Goal: Task Accomplishment & Management: Complete application form

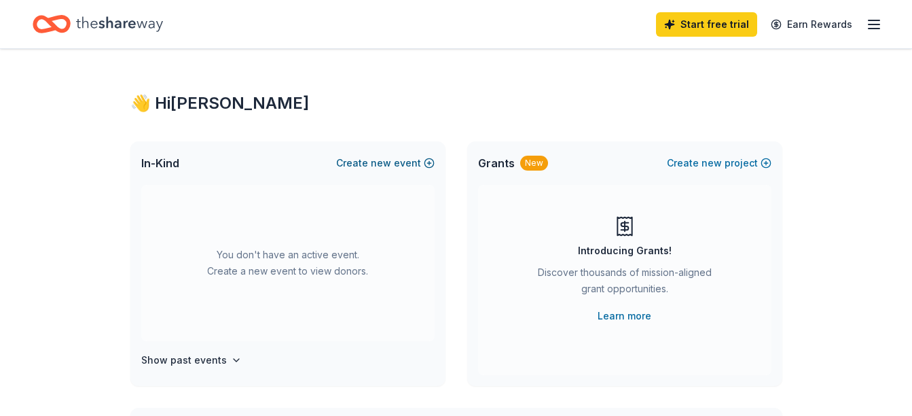
click at [393, 162] on button "Create new event" at bounding box center [385, 163] width 98 height 16
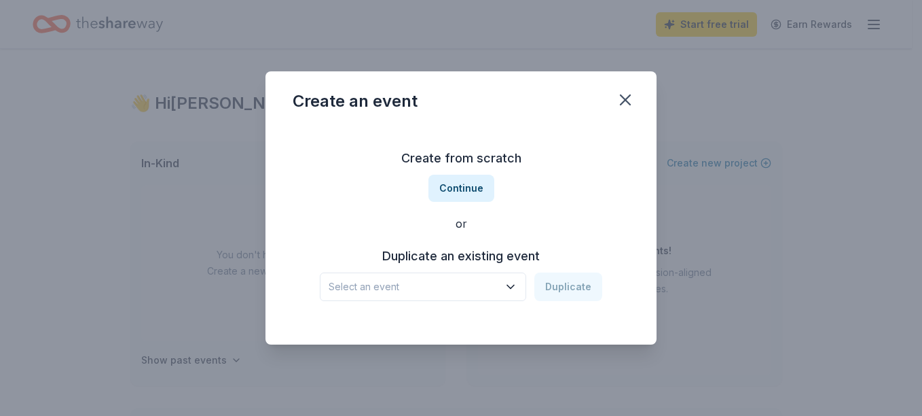
click at [511, 288] on icon "button" at bounding box center [511, 287] width 14 height 14
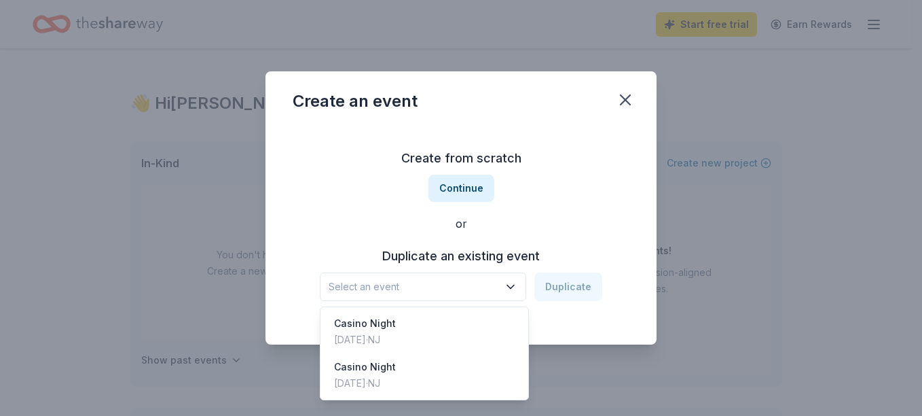
click at [481, 192] on div "Create from scratch Continue or Duplicate an existing event Select an event Dup…" at bounding box center [461, 224] width 337 height 197
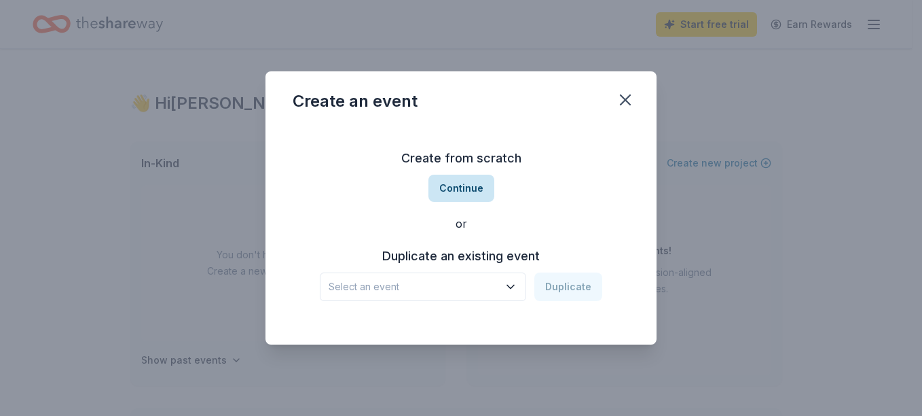
click at [471, 189] on button "Continue" at bounding box center [461, 188] width 66 height 27
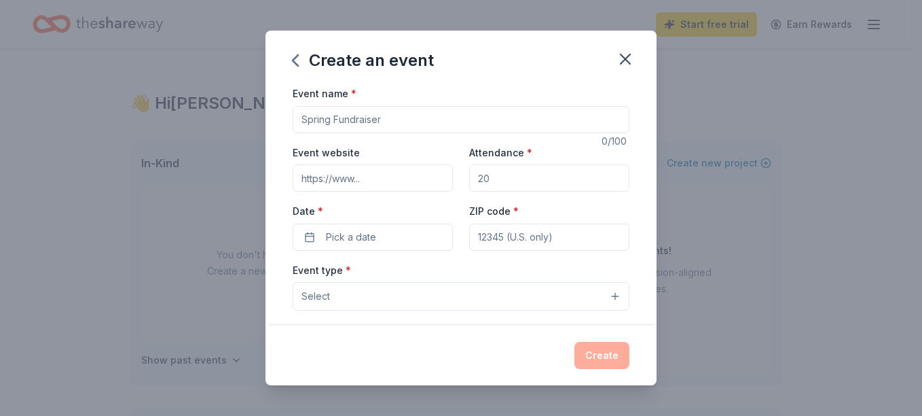
click at [424, 123] on input "Event name *" at bounding box center [461, 119] width 337 height 27
type input "Night At The Races"
type input "150"
click at [311, 236] on button "Pick a date" at bounding box center [373, 236] width 160 height 27
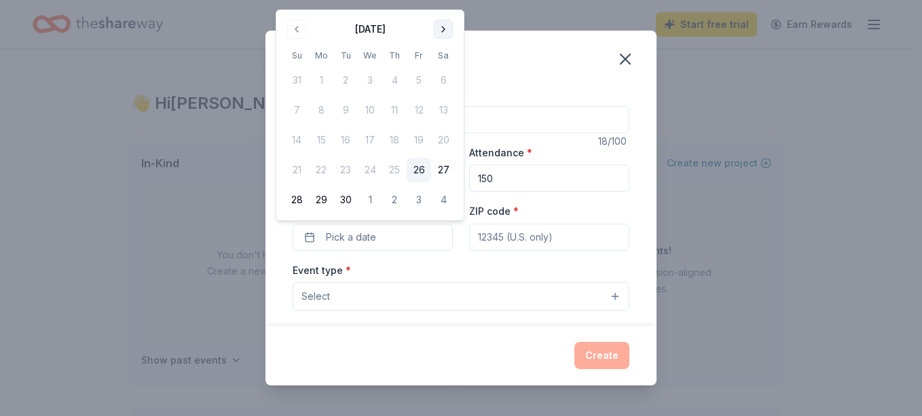
click at [444, 29] on button "Go to next month" at bounding box center [443, 29] width 19 height 19
click at [441, 164] on button "25" at bounding box center [443, 170] width 24 height 24
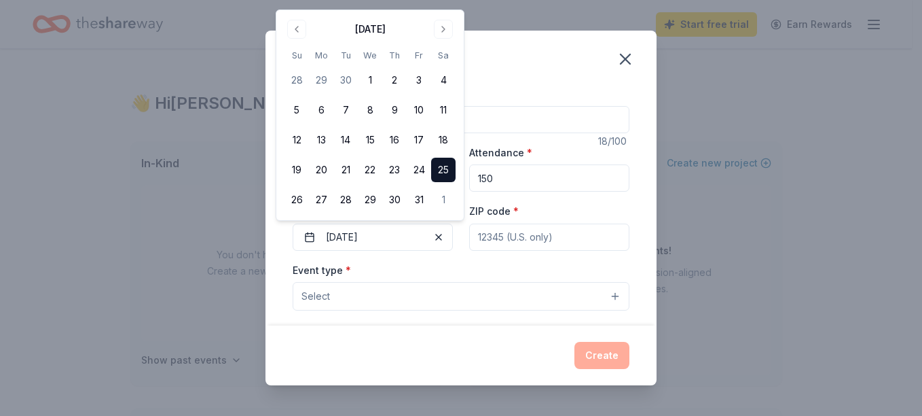
click at [529, 241] on input "ZIP code *" at bounding box center [549, 236] width 160 height 27
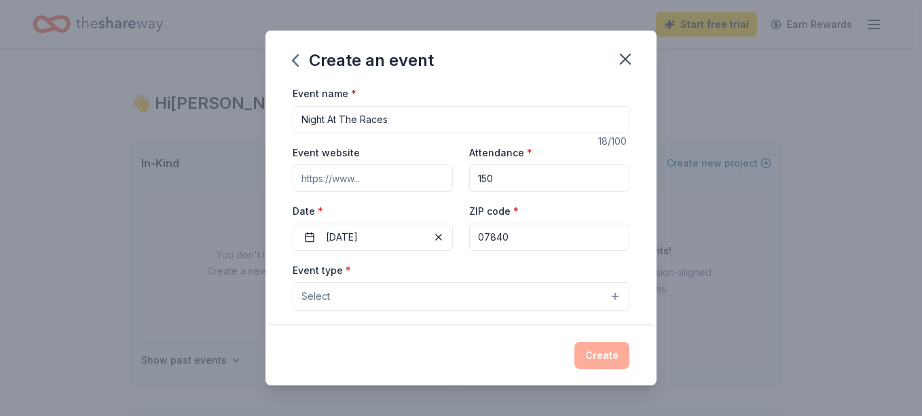
type input "07840"
click at [475, 289] on button "Select" at bounding box center [461, 296] width 337 height 29
click at [604, 295] on button "Select" at bounding box center [461, 296] width 337 height 29
click at [605, 297] on button "Select" at bounding box center [461, 296] width 337 height 29
click at [413, 291] on button "Select" at bounding box center [461, 296] width 337 height 29
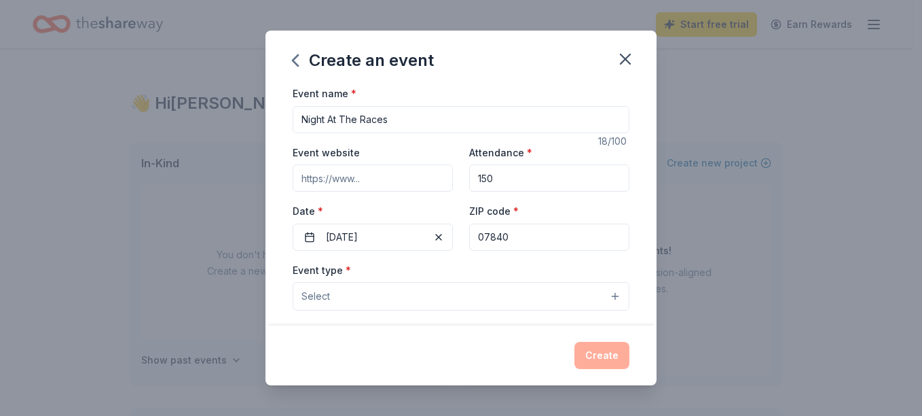
click at [318, 297] on span "Select" at bounding box center [315, 296] width 29 height 16
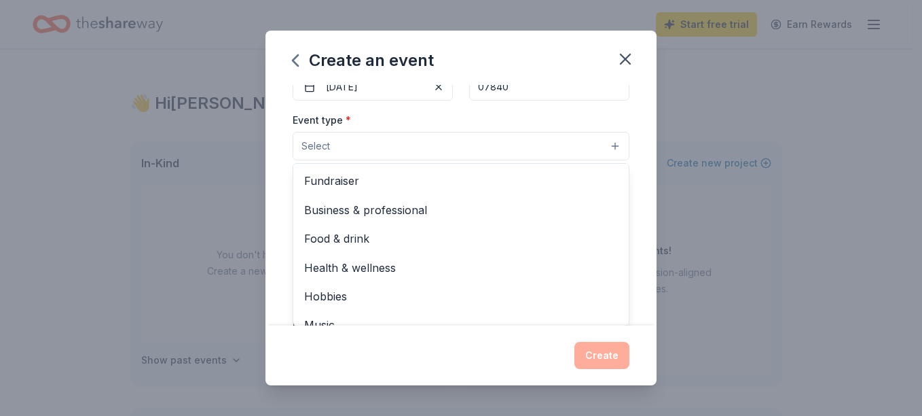
scroll to position [163, 0]
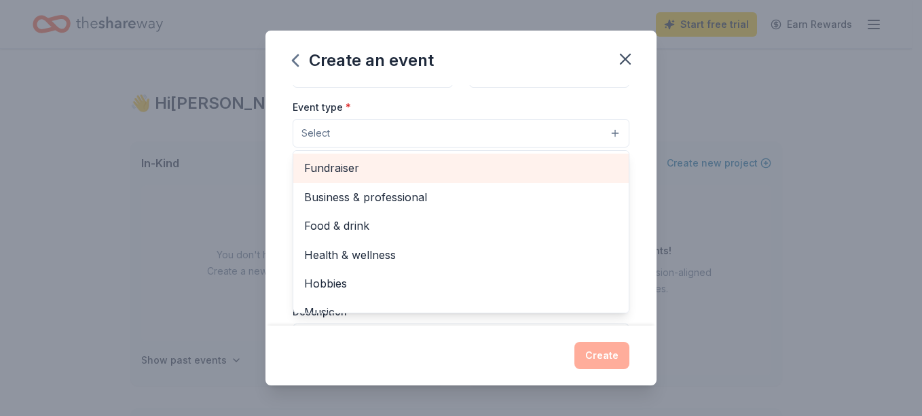
click at [348, 169] on span "Fundraiser" at bounding box center [461, 168] width 314 height 18
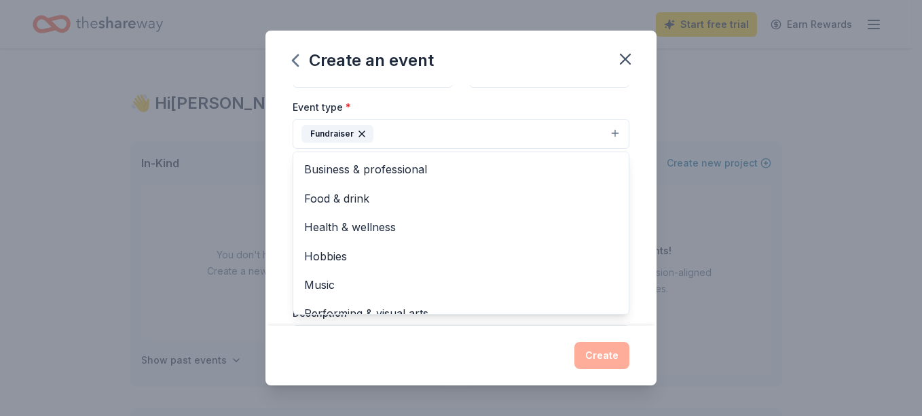
click at [637, 130] on div "Event name * Night At The Races 18 /100 Event website Attendance * 150 Date * 1…" at bounding box center [460, 205] width 391 height 240
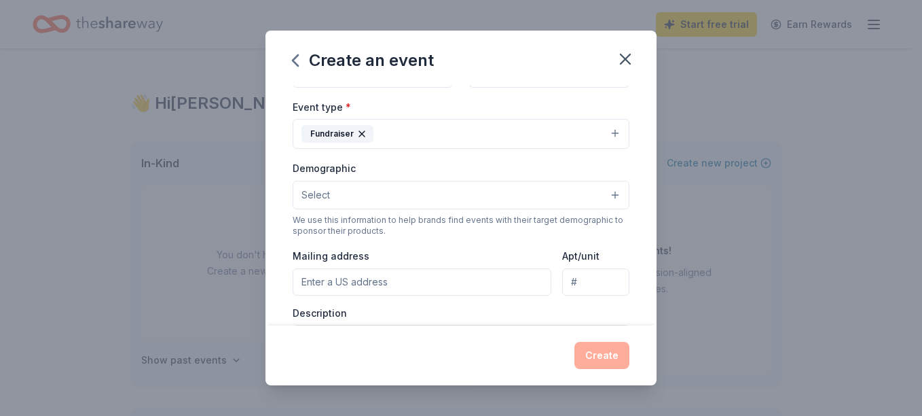
click at [604, 198] on button "Select" at bounding box center [461, 195] width 337 height 29
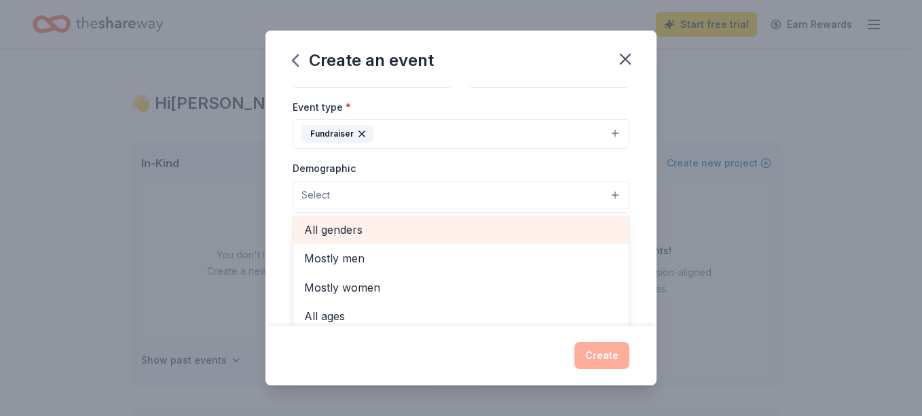
click at [333, 232] on span "All genders" at bounding box center [461, 230] width 314 height 18
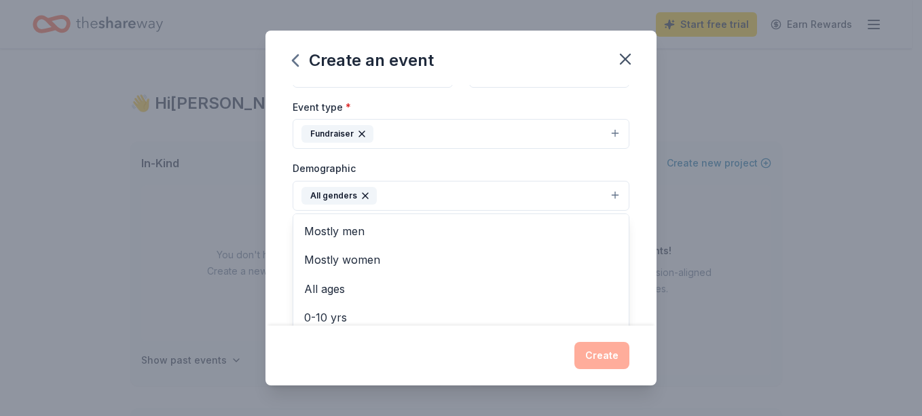
click at [633, 257] on div "Event name * Night At The Races 18 /100 Event website Attendance * 150 Date * 1…" at bounding box center [460, 205] width 391 height 240
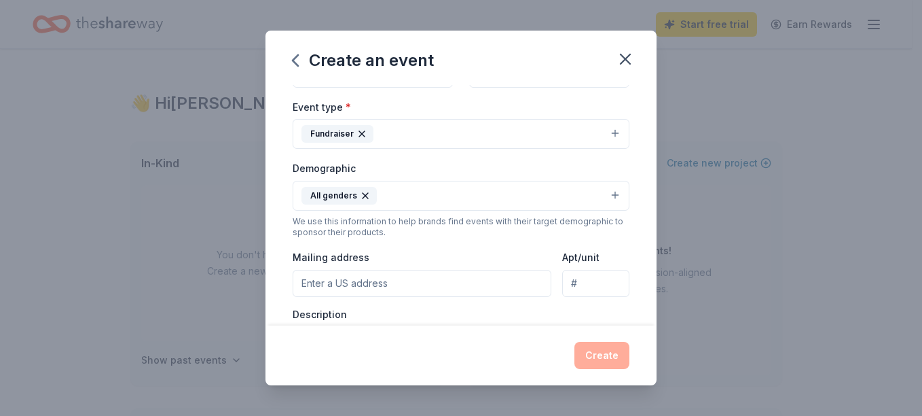
click at [386, 285] on input "Mailing address" at bounding box center [422, 283] width 259 height 27
type input "40 Helm's Mill Road, Hackettstown, NJ, 07840"
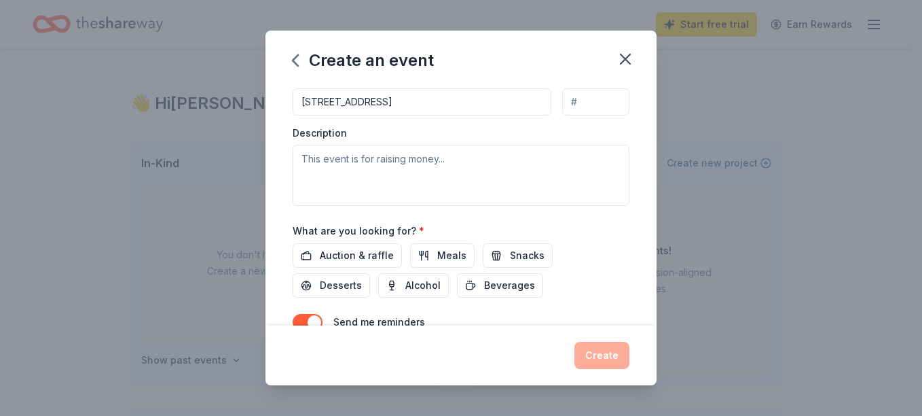
scroll to position [353, 0]
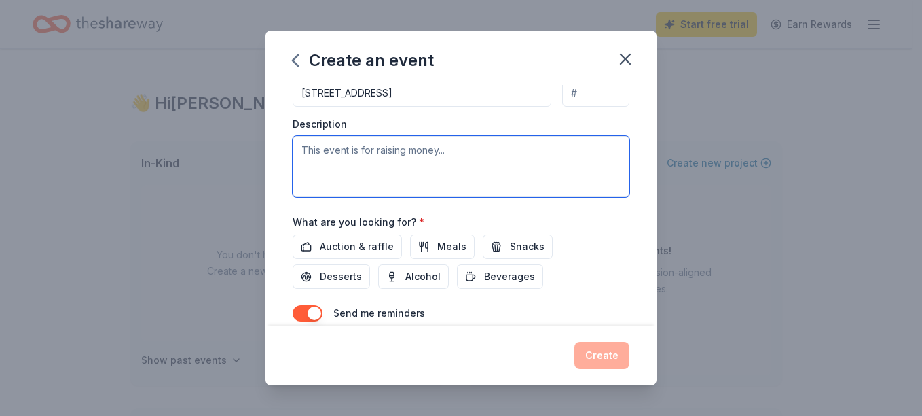
click at [361, 151] on textarea at bounding box center [461, 166] width 337 height 61
paste textarea "The Hackettstown Basketball Booster Club, a non-profit organization, will be ho…"
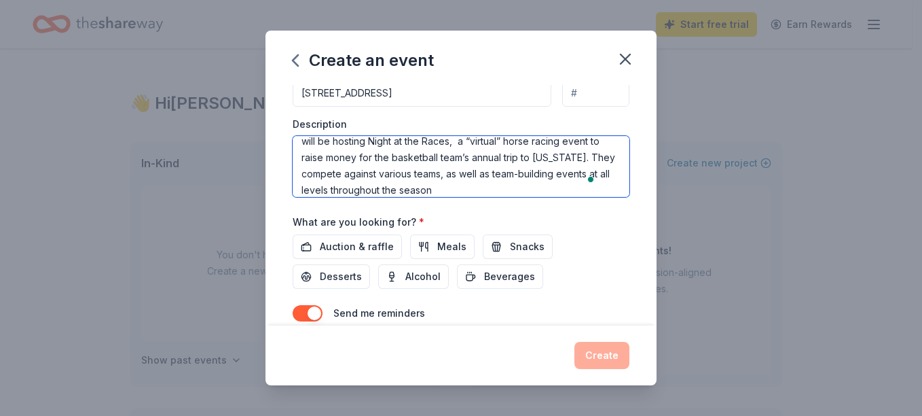
scroll to position [25, 0]
type textarea "The Hackettstown Basketball Booster Club, a non-profit organization, will be ho…"
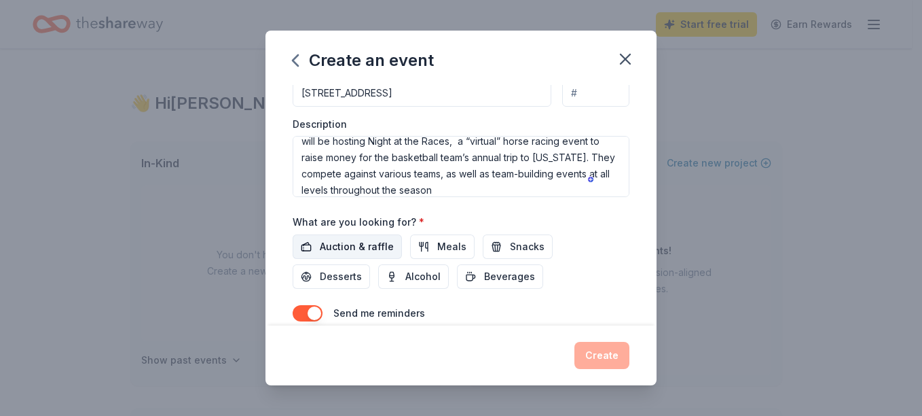
click at [363, 245] on span "Auction & raffle" at bounding box center [357, 246] width 74 height 16
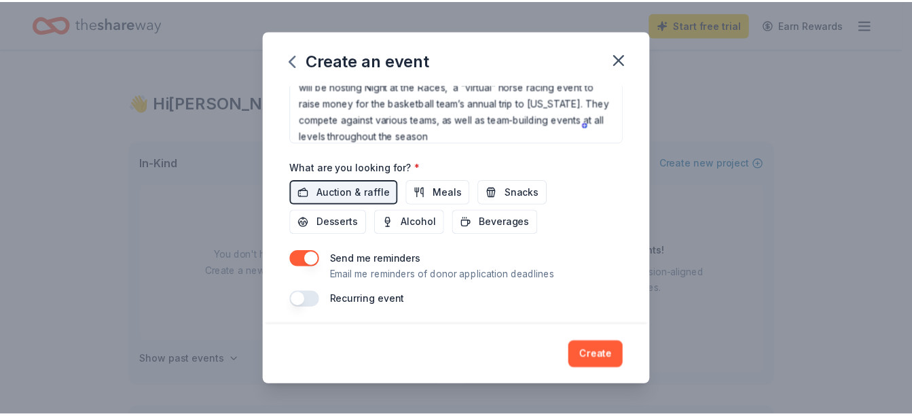
scroll to position [411, 0]
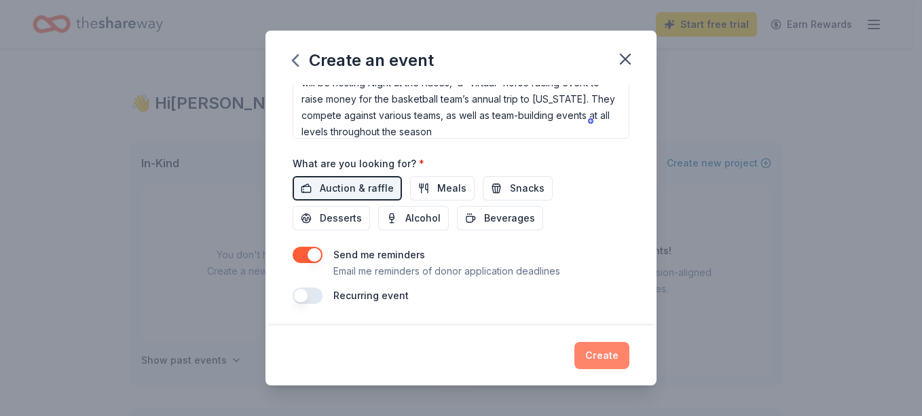
click at [600, 348] on button "Create" at bounding box center [601, 355] width 55 height 27
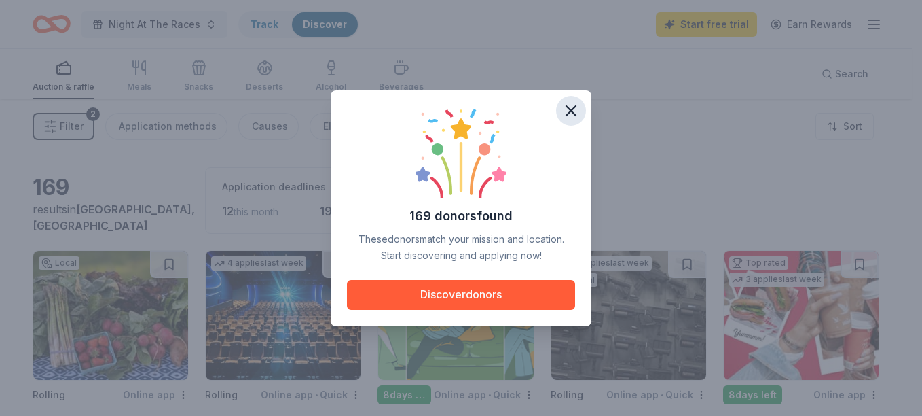
click at [571, 109] on icon "button" at bounding box center [571, 110] width 19 height 19
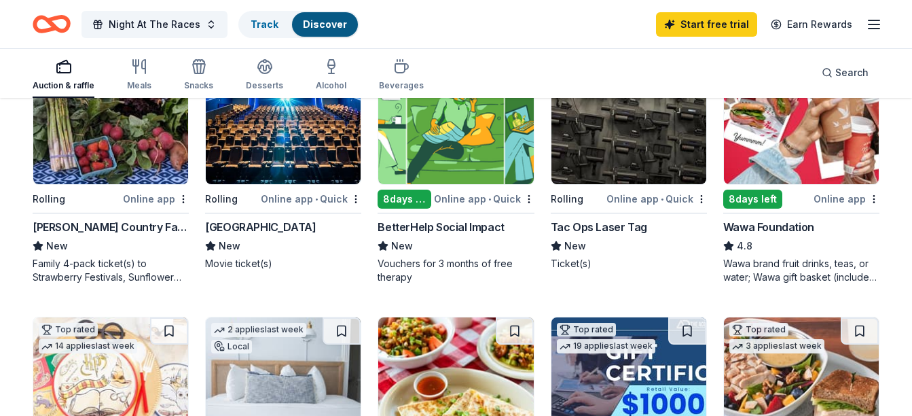
scroll to position [130, 0]
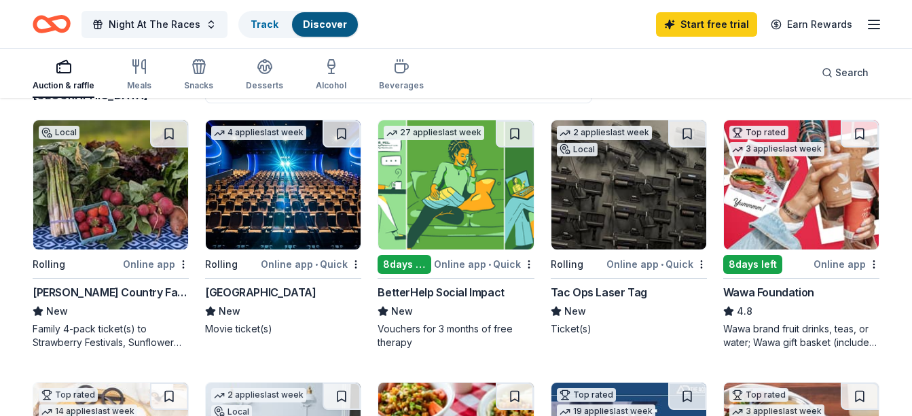
click at [782, 294] on div "Wawa Foundation" at bounding box center [768, 292] width 91 height 16
click at [652, 140] on div "2 applies last week Local" at bounding box center [604, 139] width 106 height 39
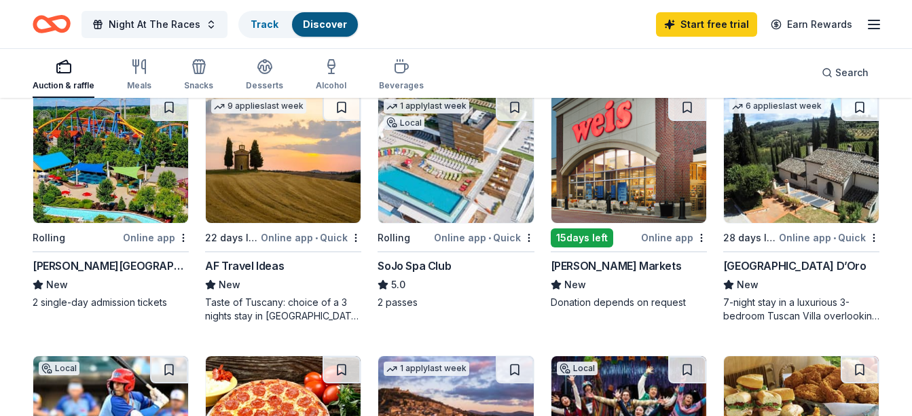
scroll to position [730, 0]
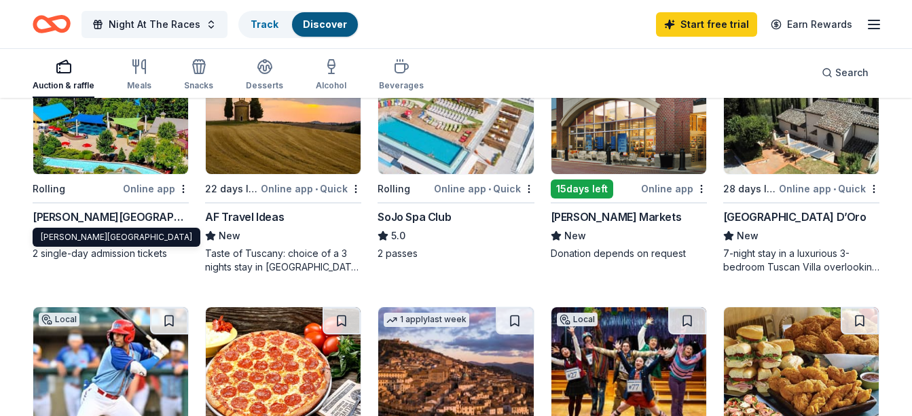
click at [149, 215] on div "Dorney Park & Wildwater Kingdom" at bounding box center [111, 216] width 156 height 16
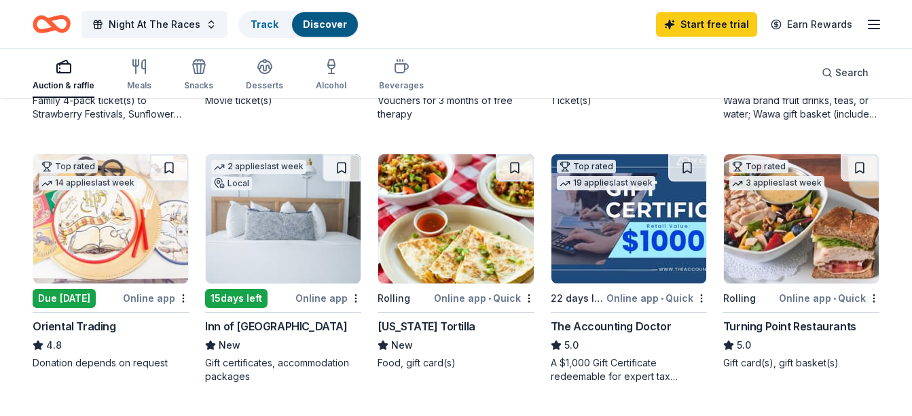
scroll to position [362, 0]
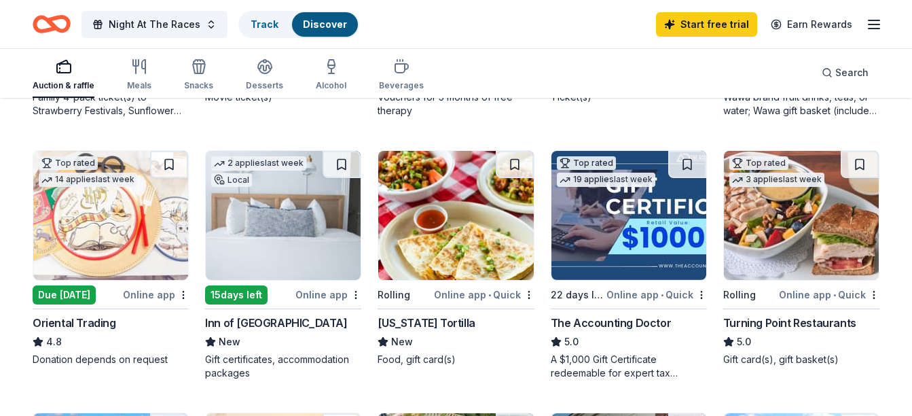
click at [62, 315] on div "Oriental Trading" at bounding box center [75, 322] width 84 height 16
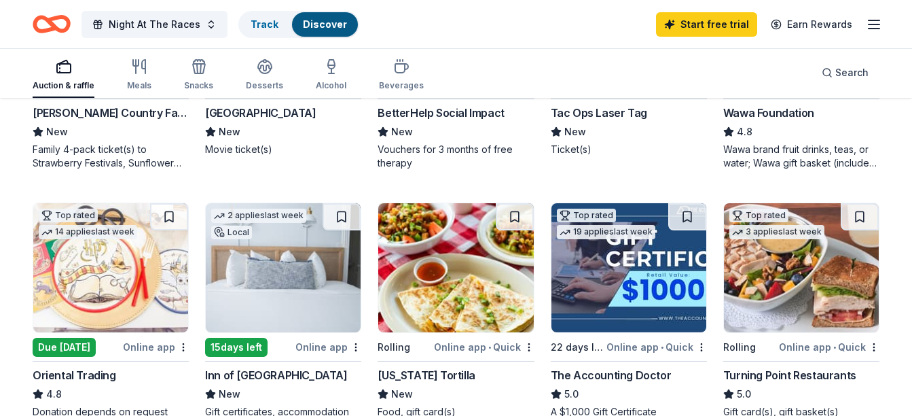
scroll to position [333, 0]
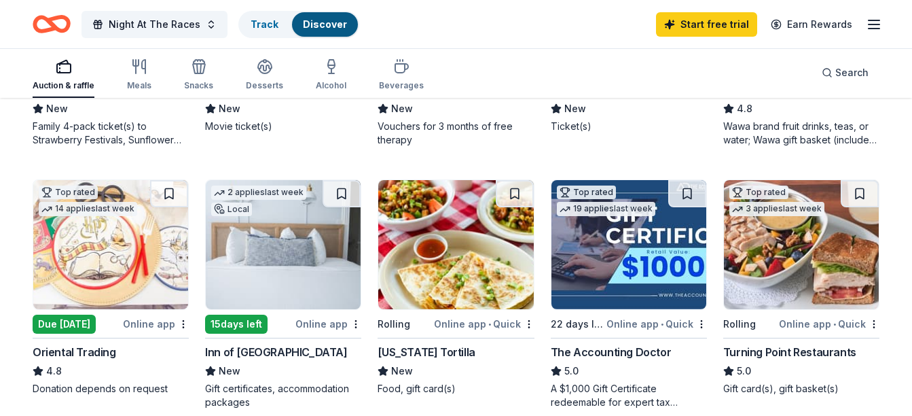
click at [282, 299] on img at bounding box center [283, 244] width 155 height 129
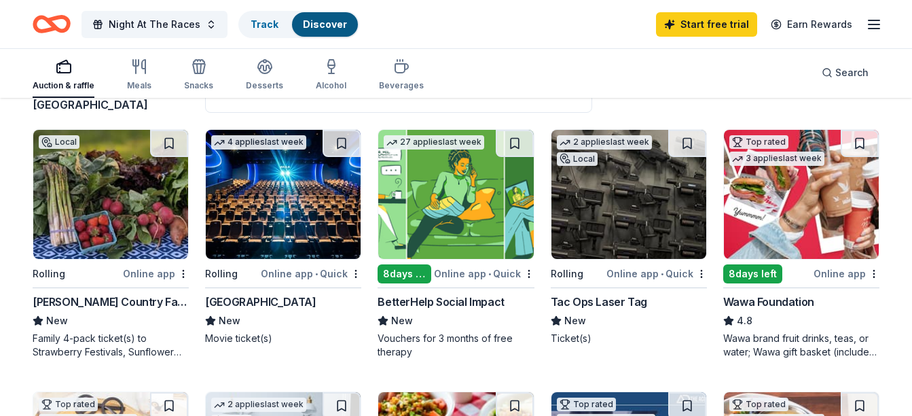
scroll to position [107, 0]
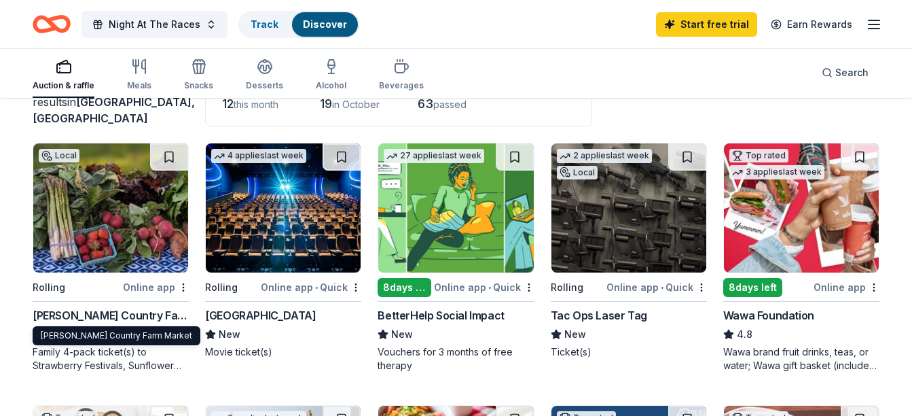
click at [98, 312] on div "Von Thun's Country Farm Market" at bounding box center [111, 315] width 156 height 16
click at [265, 225] on img at bounding box center [283, 207] width 155 height 129
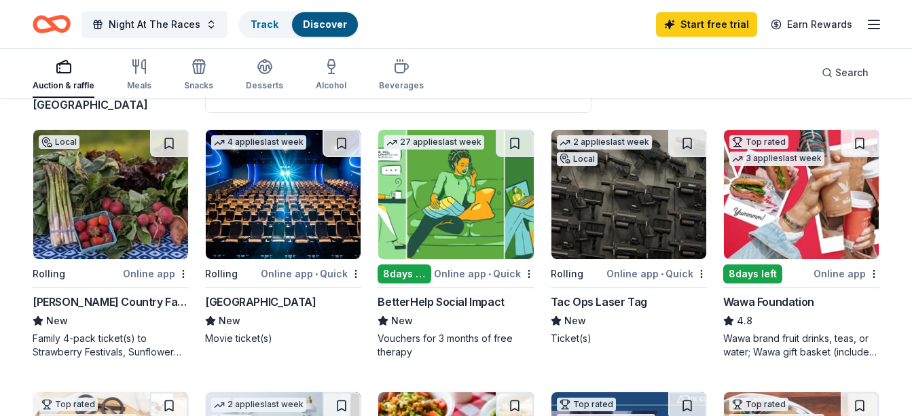
scroll to position [69, 0]
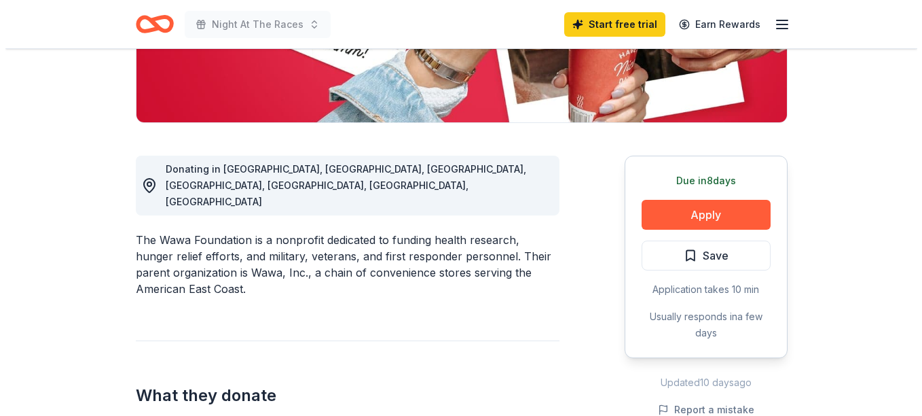
scroll to position [323, 0]
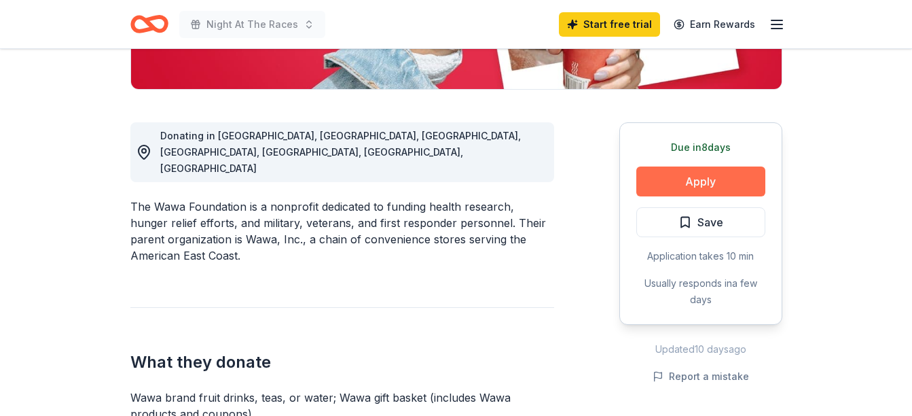
click at [709, 177] on button "Apply" at bounding box center [700, 181] width 129 height 30
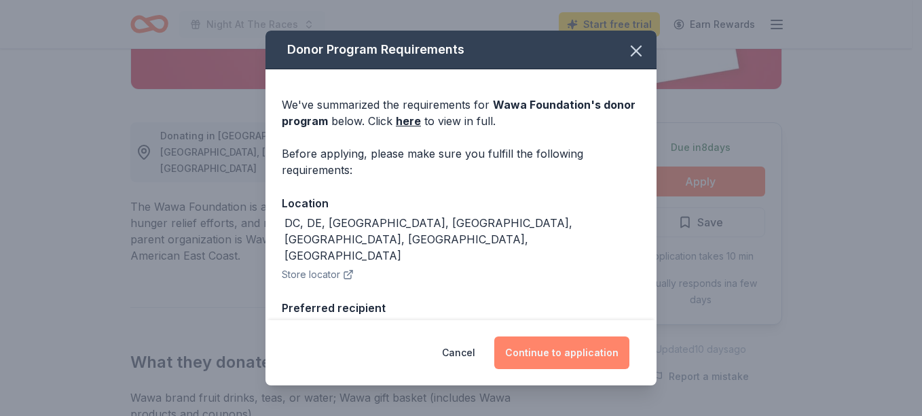
click at [566, 352] on button "Continue to application" at bounding box center [561, 352] width 135 height 33
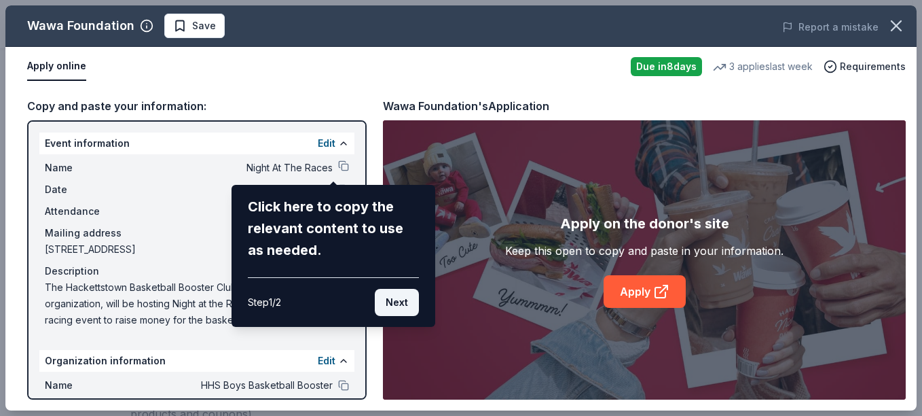
click at [412, 307] on button "Next" at bounding box center [397, 302] width 44 height 27
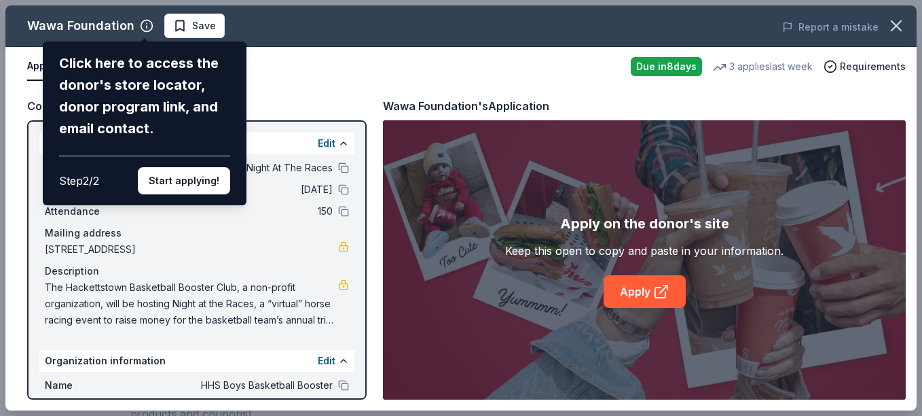
click at [249, 276] on div "Wawa Foundation Click here to access the donor's store locator, donor program l…" at bounding box center [460, 207] width 911 height 405
click at [217, 181] on button "Start applying!" at bounding box center [184, 180] width 92 height 27
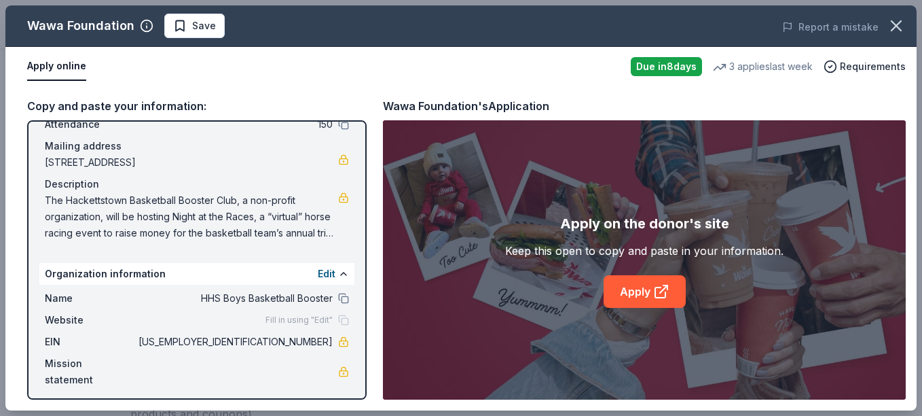
scroll to position [93, 0]
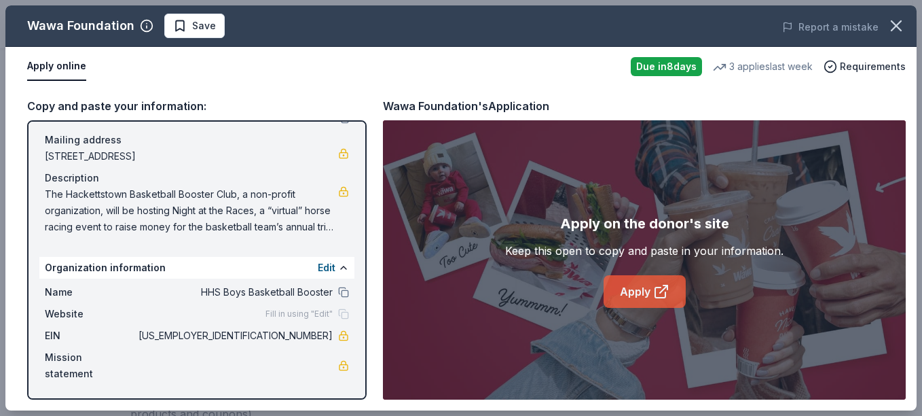
click at [653, 291] on icon at bounding box center [661, 291] width 16 height 16
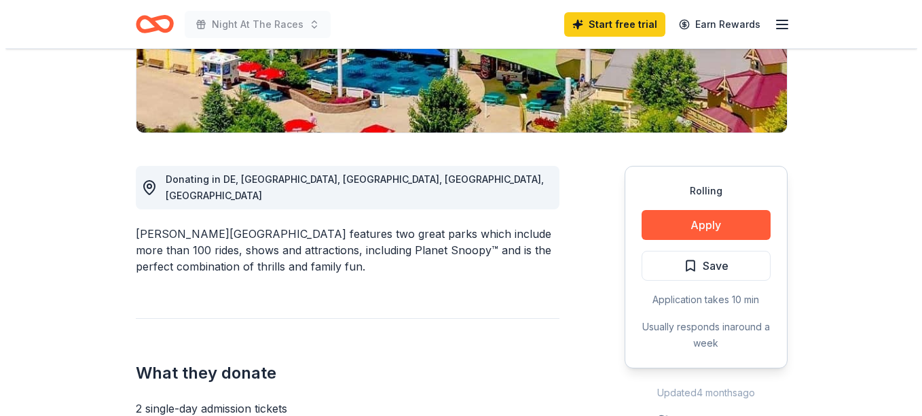
scroll to position [283, 0]
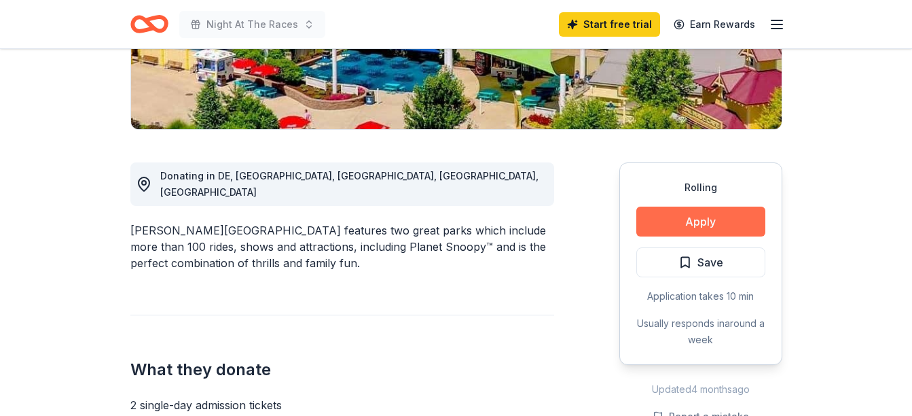
click at [712, 223] on button "Apply" at bounding box center [700, 221] width 129 height 30
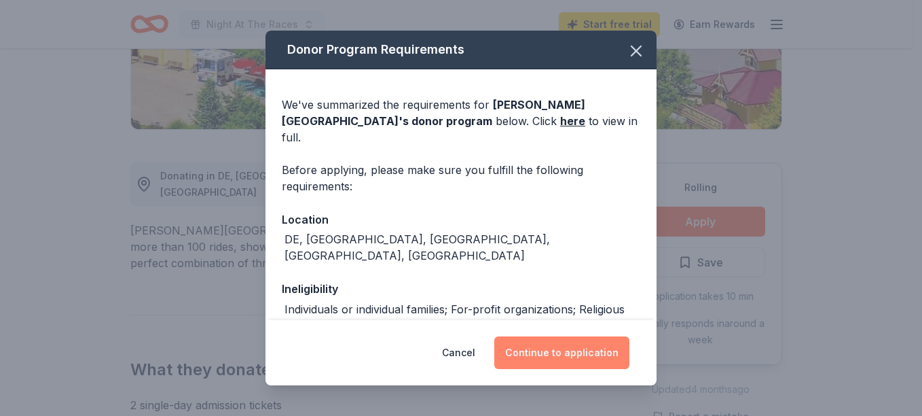
click at [545, 352] on button "Continue to application" at bounding box center [561, 352] width 135 height 33
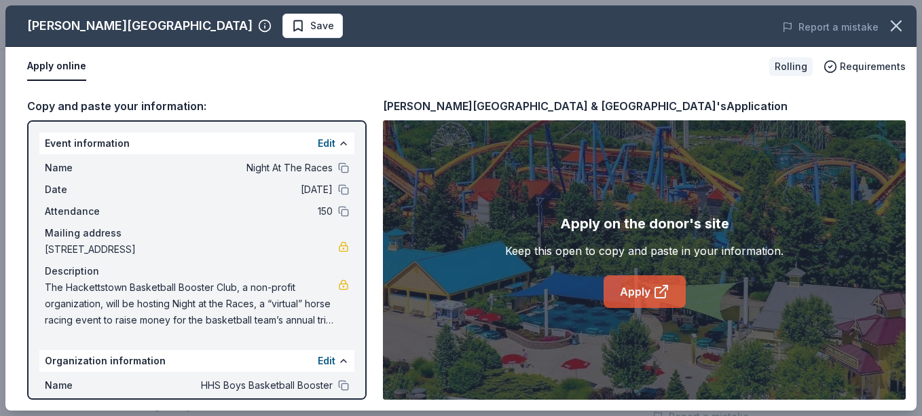
click at [648, 296] on link "Apply" at bounding box center [645, 291] width 82 height 33
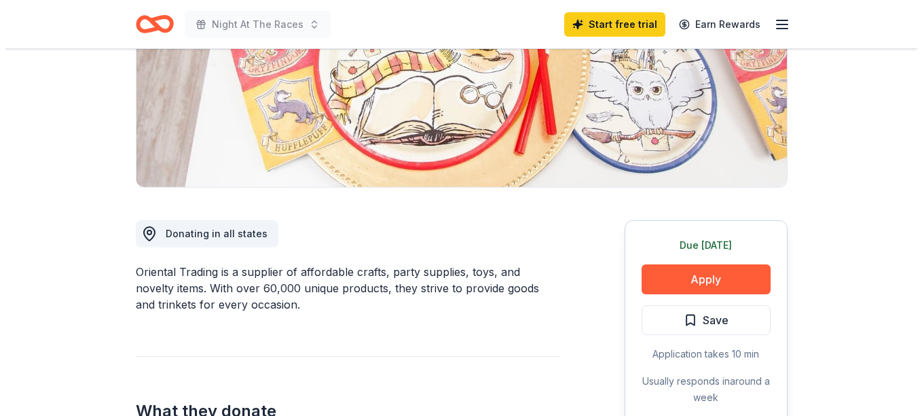
scroll to position [255, 0]
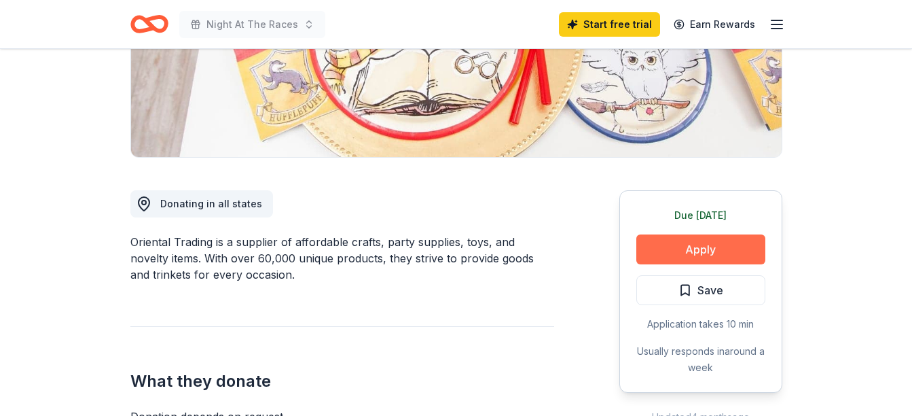
click at [706, 248] on button "Apply" at bounding box center [700, 249] width 129 height 30
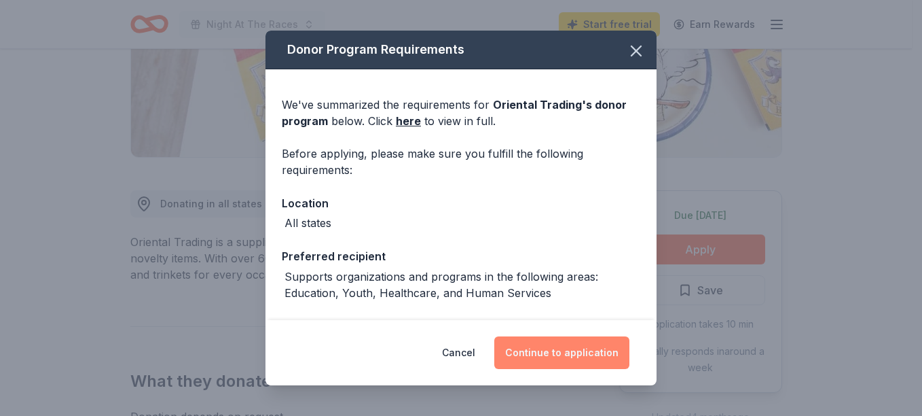
click at [568, 348] on button "Continue to application" at bounding box center [561, 352] width 135 height 33
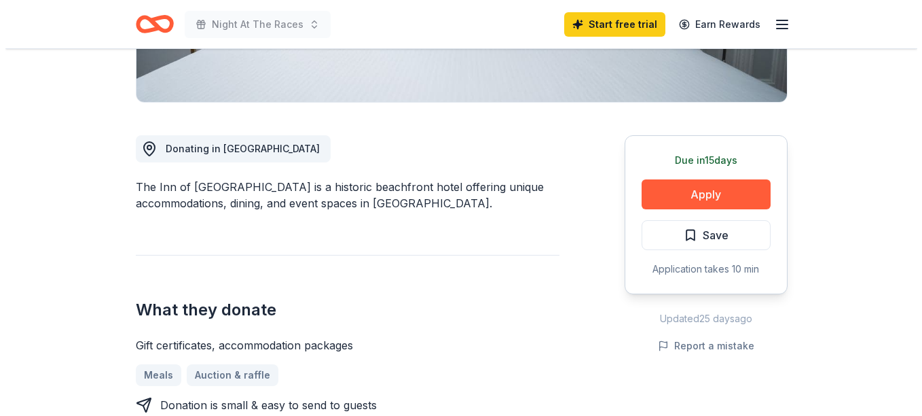
scroll to position [414, 0]
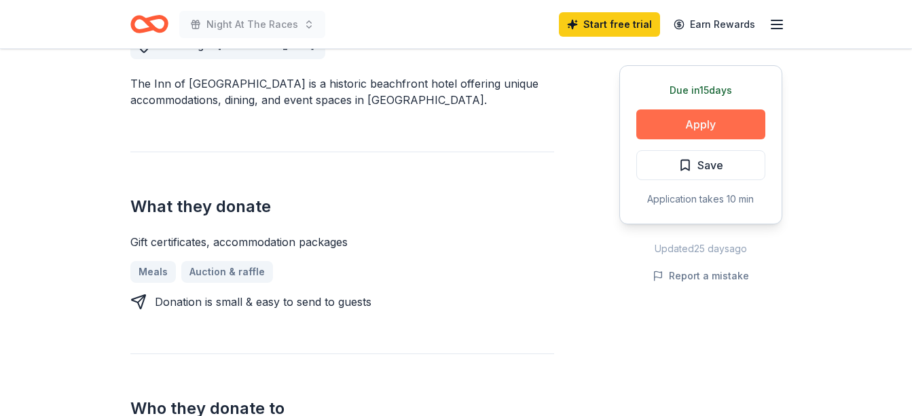
click at [672, 121] on button "Apply" at bounding box center [700, 124] width 129 height 30
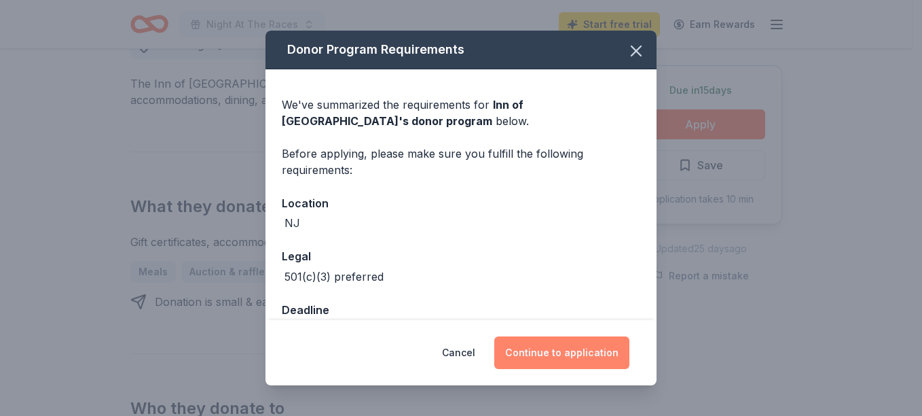
click at [570, 351] on button "Continue to application" at bounding box center [561, 352] width 135 height 33
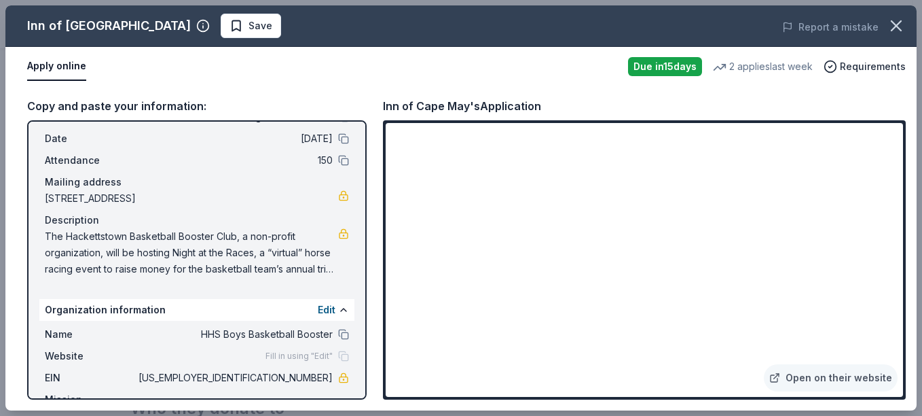
scroll to position [65, 0]
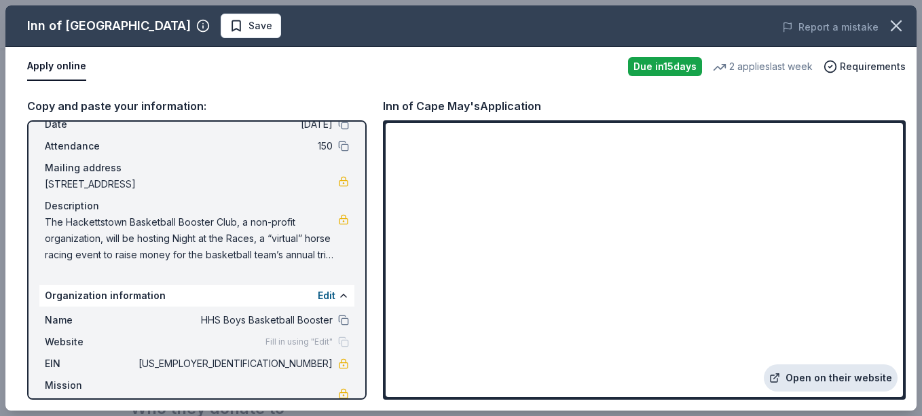
click at [836, 373] on link "Open on their website" at bounding box center [831, 377] width 134 height 27
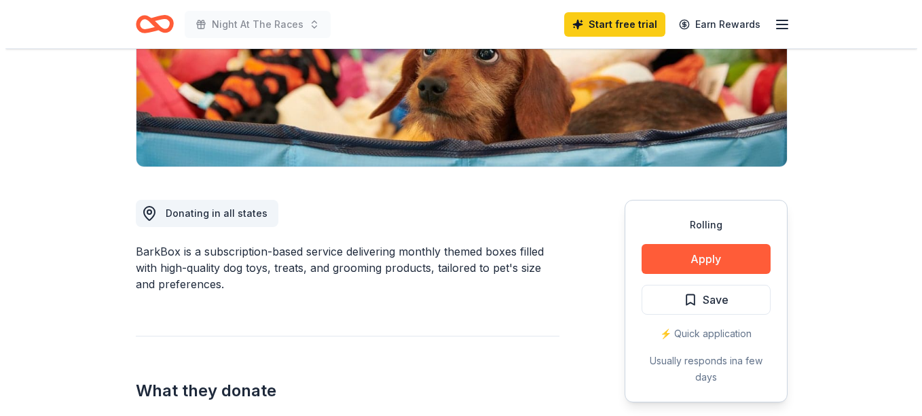
scroll to position [282, 0]
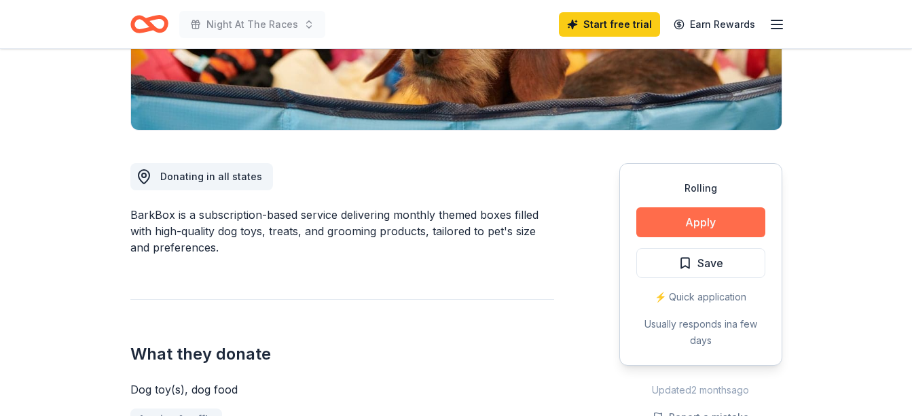
click at [722, 216] on button "Apply" at bounding box center [700, 222] width 129 height 30
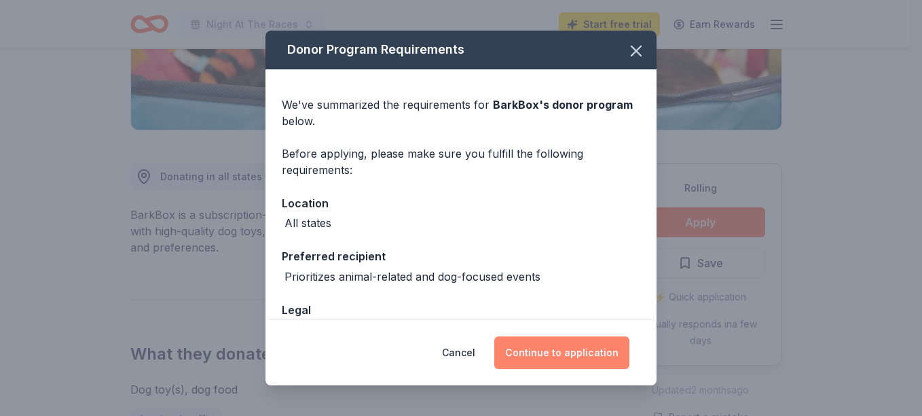
click at [579, 348] on button "Continue to application" at bounding box center [561, 352] width 135 height 33
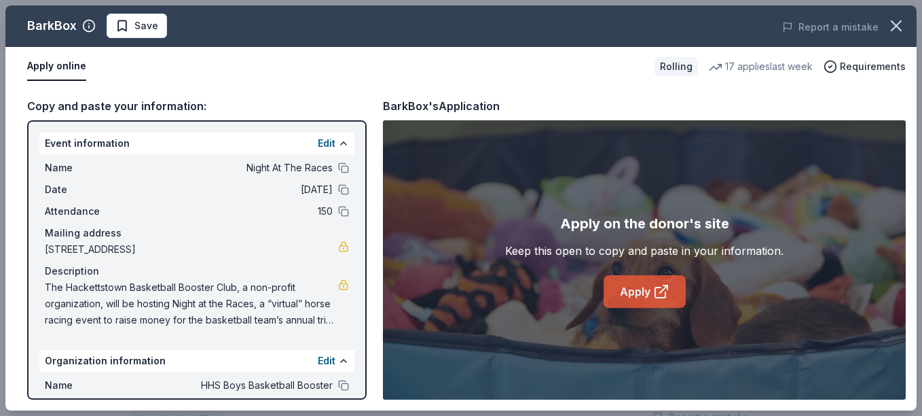
click at [639, 287] on link "Apply" at bounding box center [645, 291] width 82 height 33
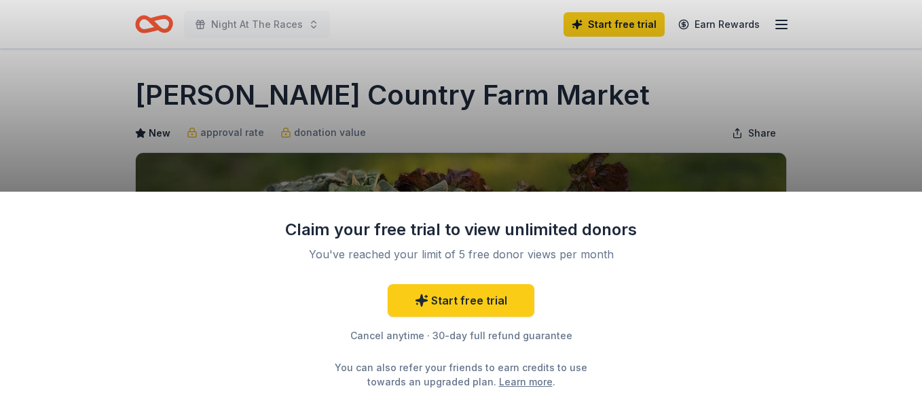
click at [911, 60] on div "Claim your free trial to view unlimited donors You've reached your limit of 5 f…" at bounding box center [461, 208] width 922 height 416
click at [660, 163] on div "Claim your free trial to view unlimited donors You've reached your limit of 5 f…" at bounding box center [461, 208] width 922 height 416
click at [686, 142] on div "Claim your free trial to view unlimited donors You've reached your limit of 5 f…" at bounding box center [461, 208] width 922 height 416
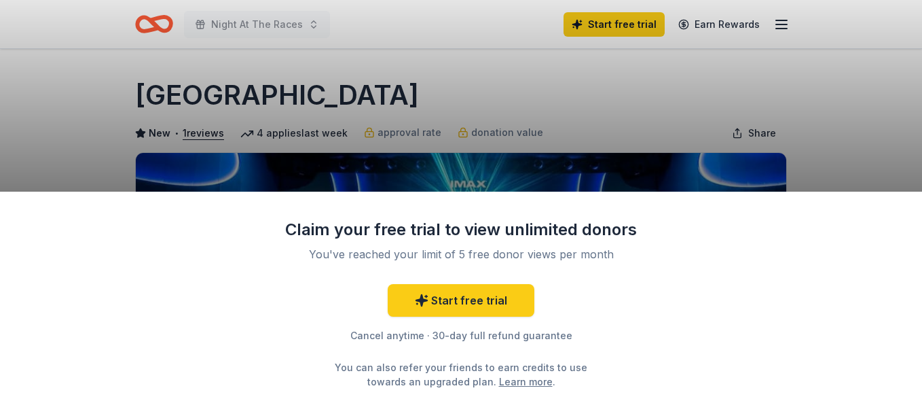
click at [686, 120] on div "Claim your free trial to view unlimited donors You've reached your limit of 5 f…" at bounding box center [461, 208] width 922 height 416
click at [712, 69] on div "Claim your free trial to view unlimited donors You've reached your limit of 5 f…" at bounding box center [461, 208] width 922 height 416
